Goal: Transaction & Acquisition: Purchase product/service

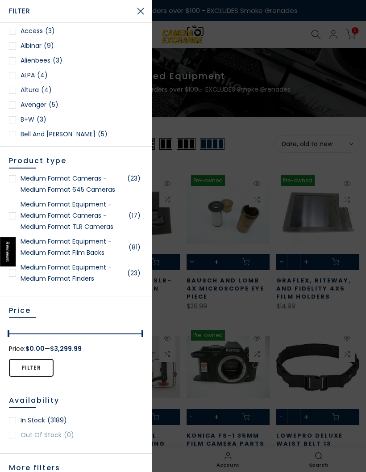
scroll to position [1624, 0]
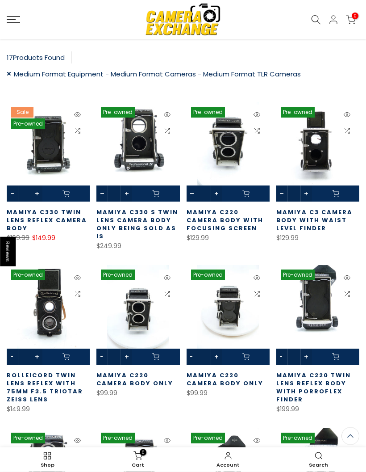
scroll to position [135, 0]
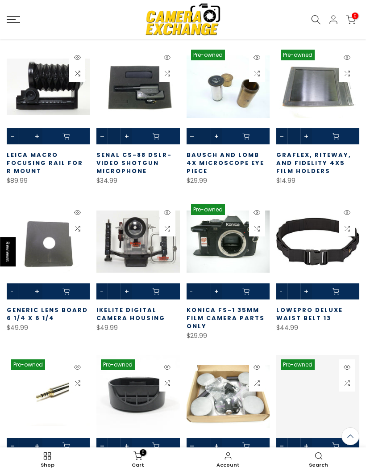
scroll to position [139, 0]
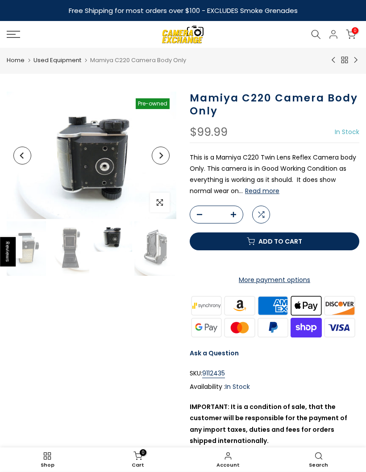
scroll to position [0, 173]
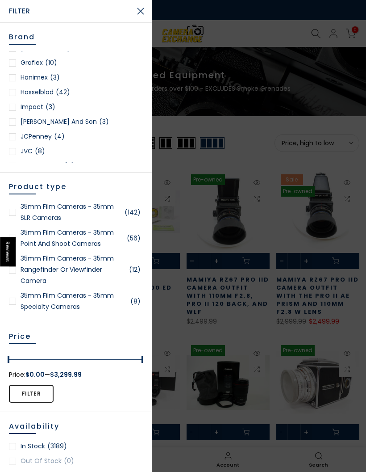
scroll to position [498, 0]
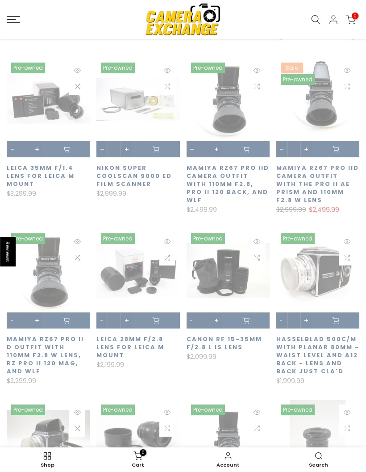
scroll to position [125, 0]
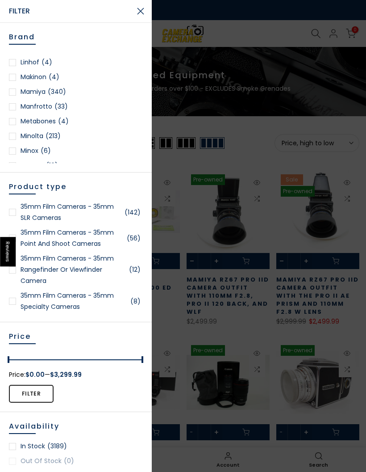
scroll to position [685, 0]
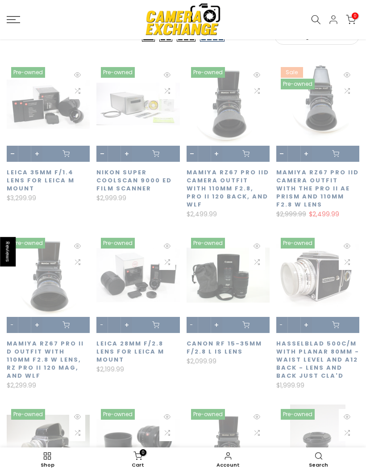
scroll to position [126, 0]
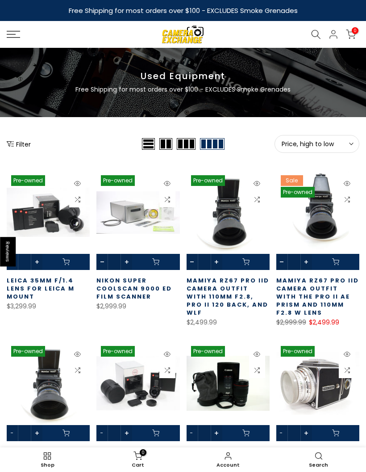
click at [4, 29] on div "Shop New Equipment Shop Used Equipment Sell Your Equipment Classes & Events Vid…" at bounding box center [183, 34] width 366 height 27
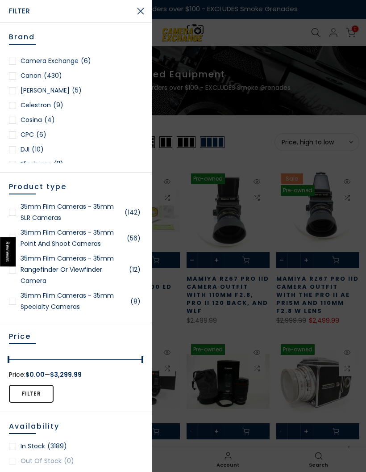
scroll to position [0, 0]
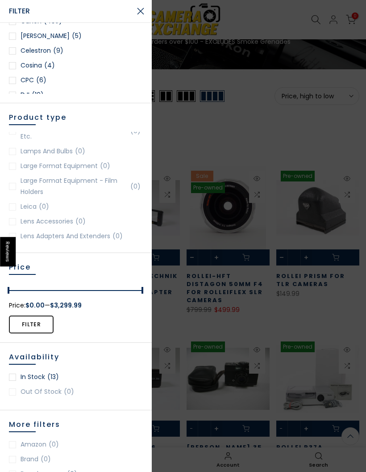
click at [322, 131] on div at bounding box center [183, 236] width 366 height 472
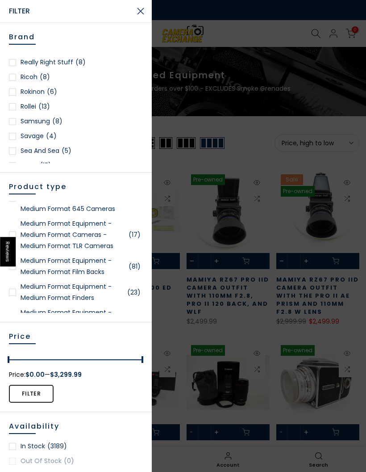
scroll to position [1629, 0]
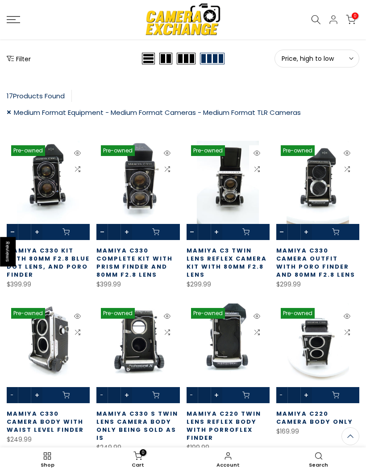
scroll to position [97, 0]
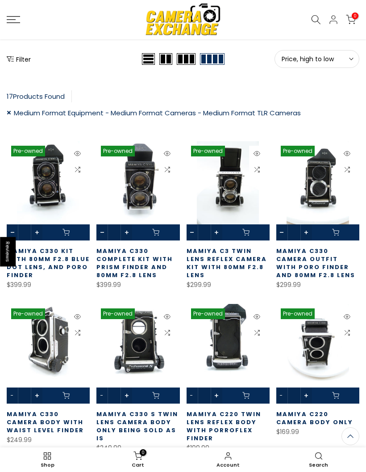
click at [7, 57] on icon "Show filters" at bounding box center [10, 58] width 7 height 7
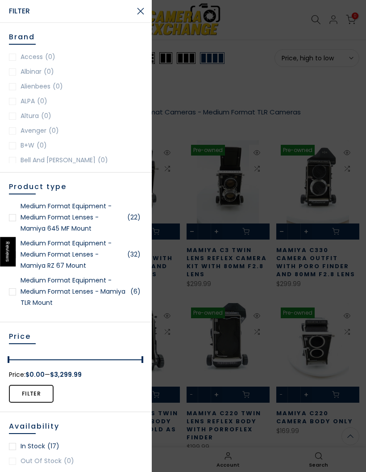
scroll to position [1774, 0]
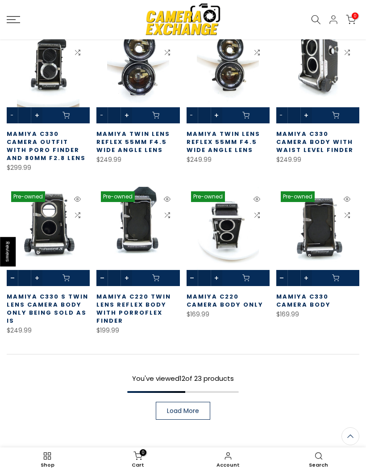
scroll to position [407, 0]
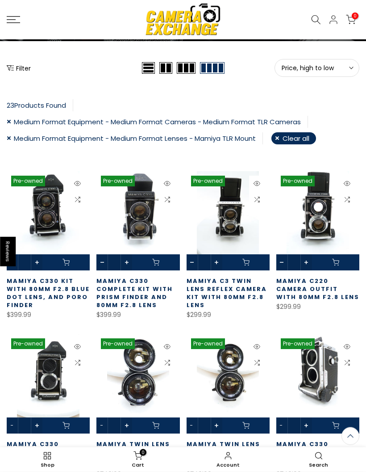
scroll to position [88, 0]
